Goal: Task Accomplishment & Management: Manage account settings

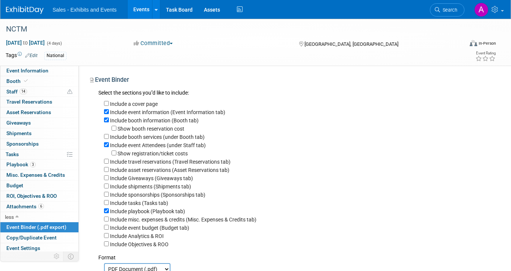
scroll to position [23, 0]
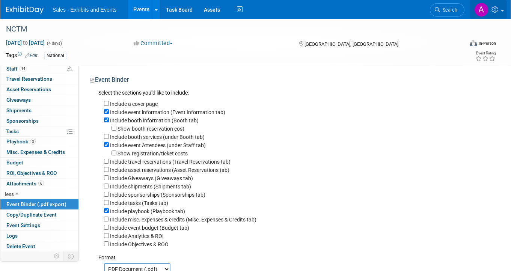
click at [498, 6] on link at bounding box center [488, 9] width 37 height 19
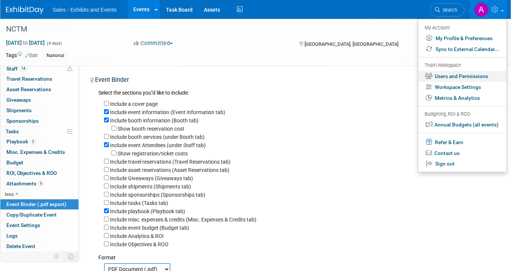
click at [456, 75] on link "Users and Permissions" at bounding box center [462, 76] width 88 height 11
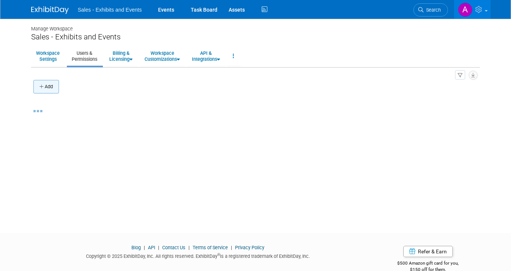
click at [51, 88] on button "Add" at bounding box center [46, 87] width 26 height 14
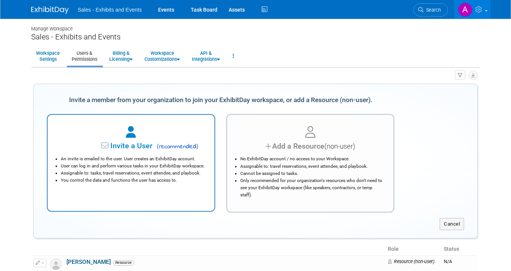
click at [175, 144] on span "( recommended )" at bounding box center [176, 146] width 44 height 9
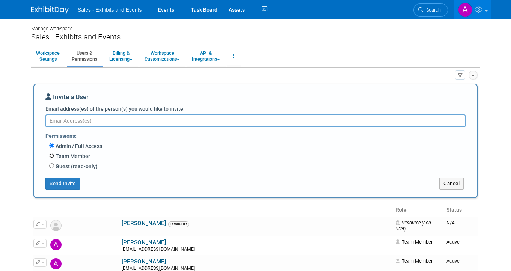
click at [52, 155] on input "Team Member" at bounding box center [51, 155] width 5 height 5
radio input "true"
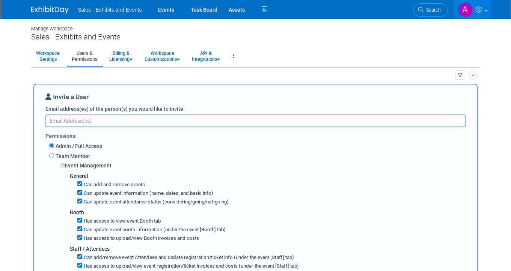
click at [89, 121] on textarea "Email address(es) of the person(s) you would like to invite:" at bounding box center [255, 120] width 420 height 13
paste textarea "GYang@cainc.com"
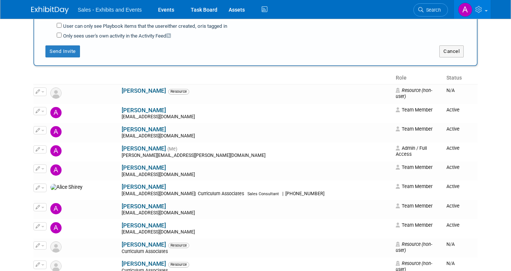
scroll to position [703, 0]
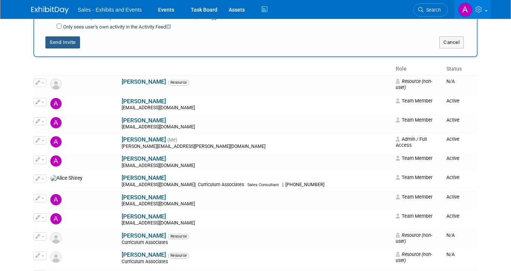
type textarea "GYang@cainc.com"
click at [70, 37] on button "Send Invite" at bounding box center [62, 42] width 35 height 12
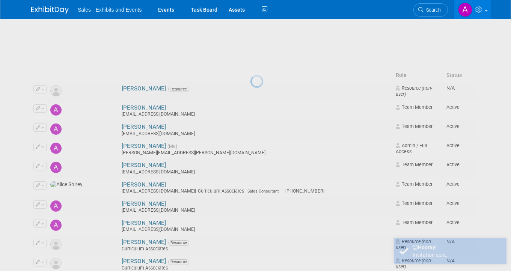
scroll to position [26, 0]
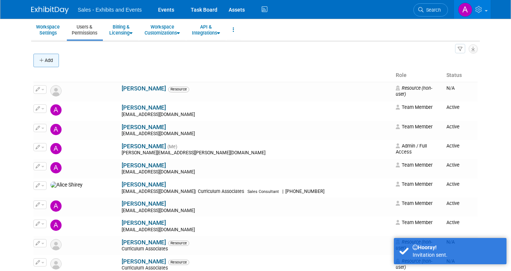
click at [48, 62] on button "Add" at bounding box center [46, 61] width 26 height 14
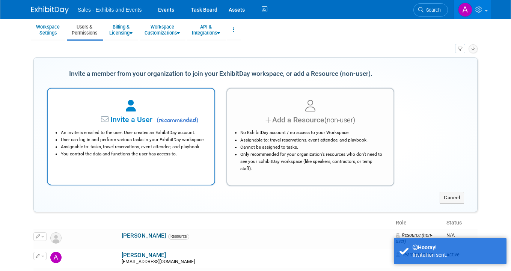
click at [143, 109] on div at bounding box center [131, 106] width 148 height 17
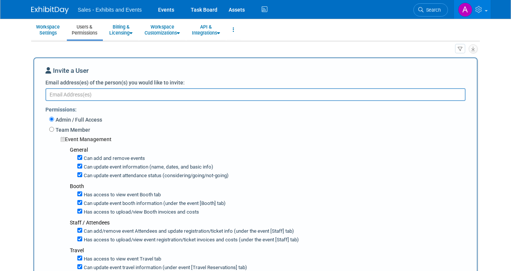
paste textarea "hsmith@cainc.com"
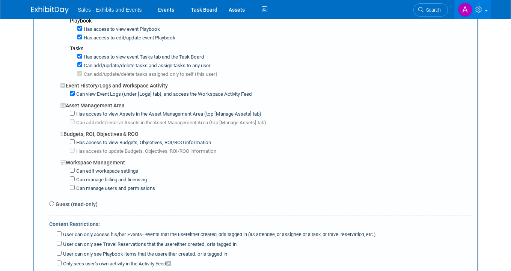
scroll to position [478, 0]
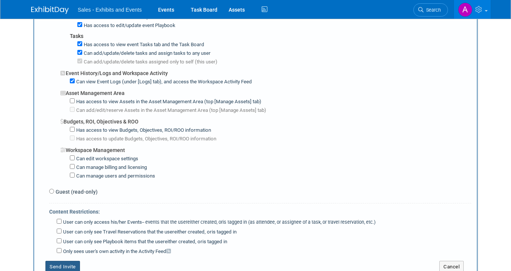
type textarea "hsmith@cainc.com"
click at [58, 261] on button "Send Invite" at bounding box center [62, 267] width 35 height 12
